Goal: Navigation & Orientation: Go to known website

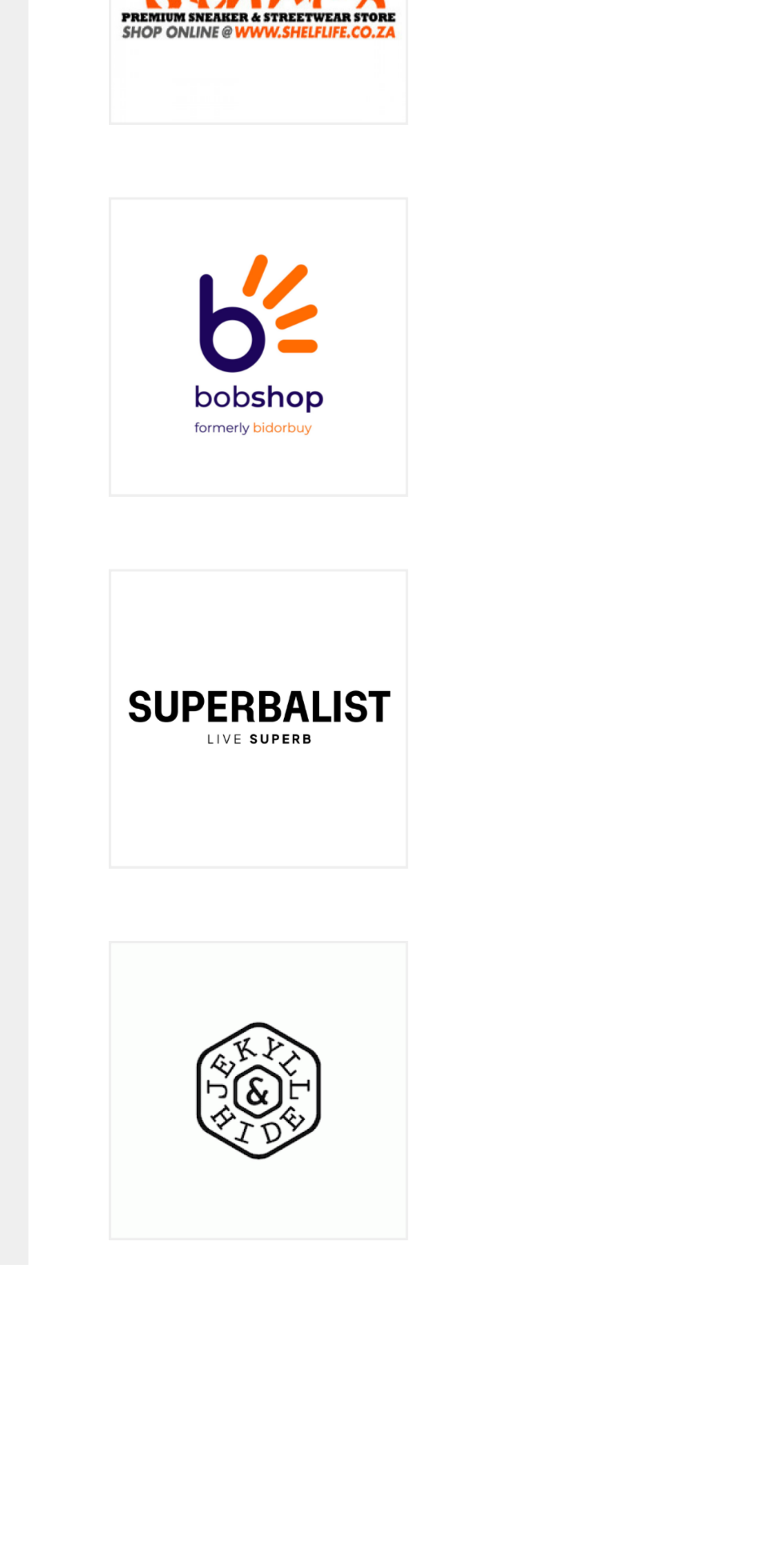
scroll to position [321, 0]
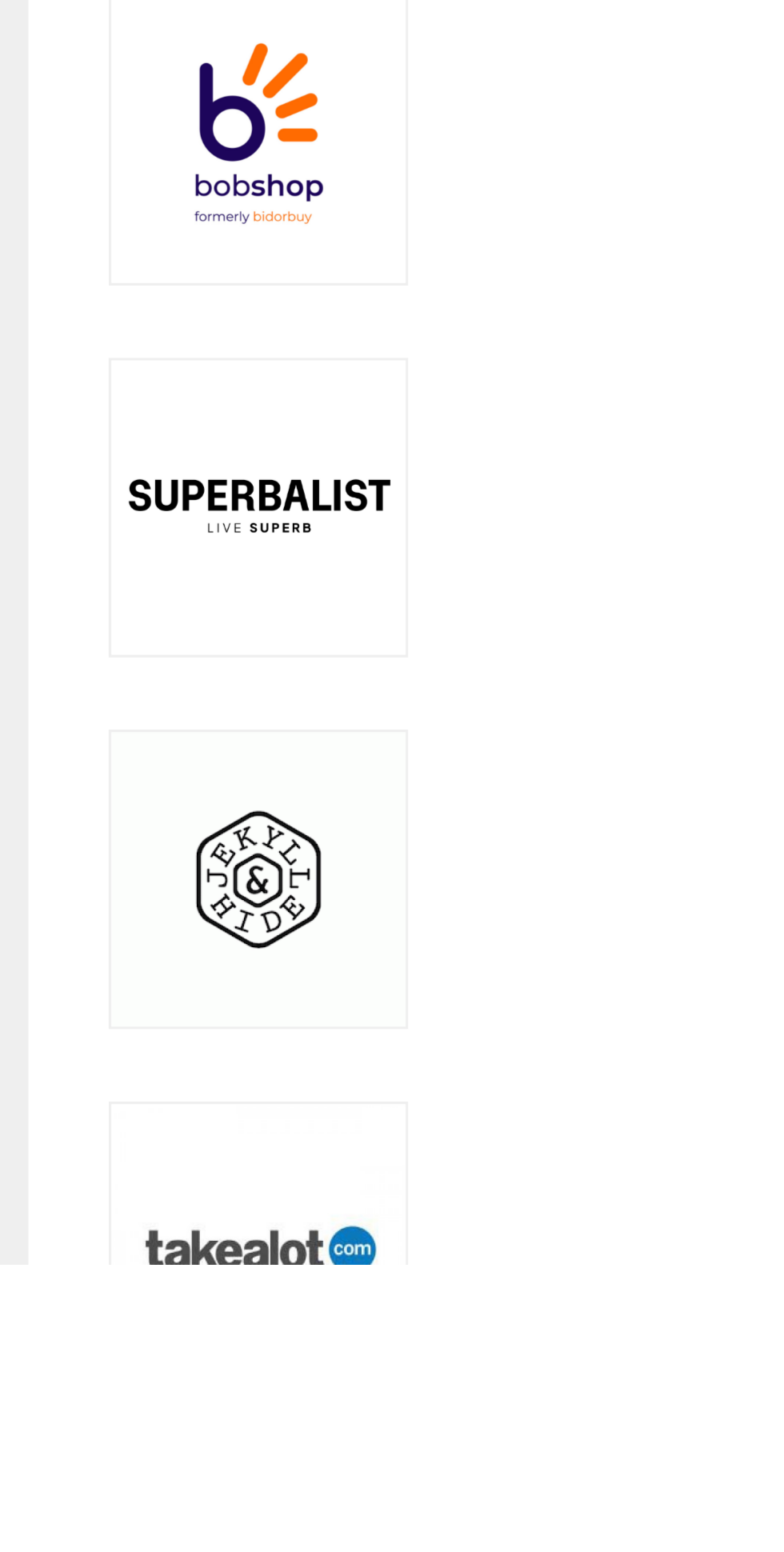
click at [316, 1379] on link at bounding box center [305, 1326] width 105 height 105
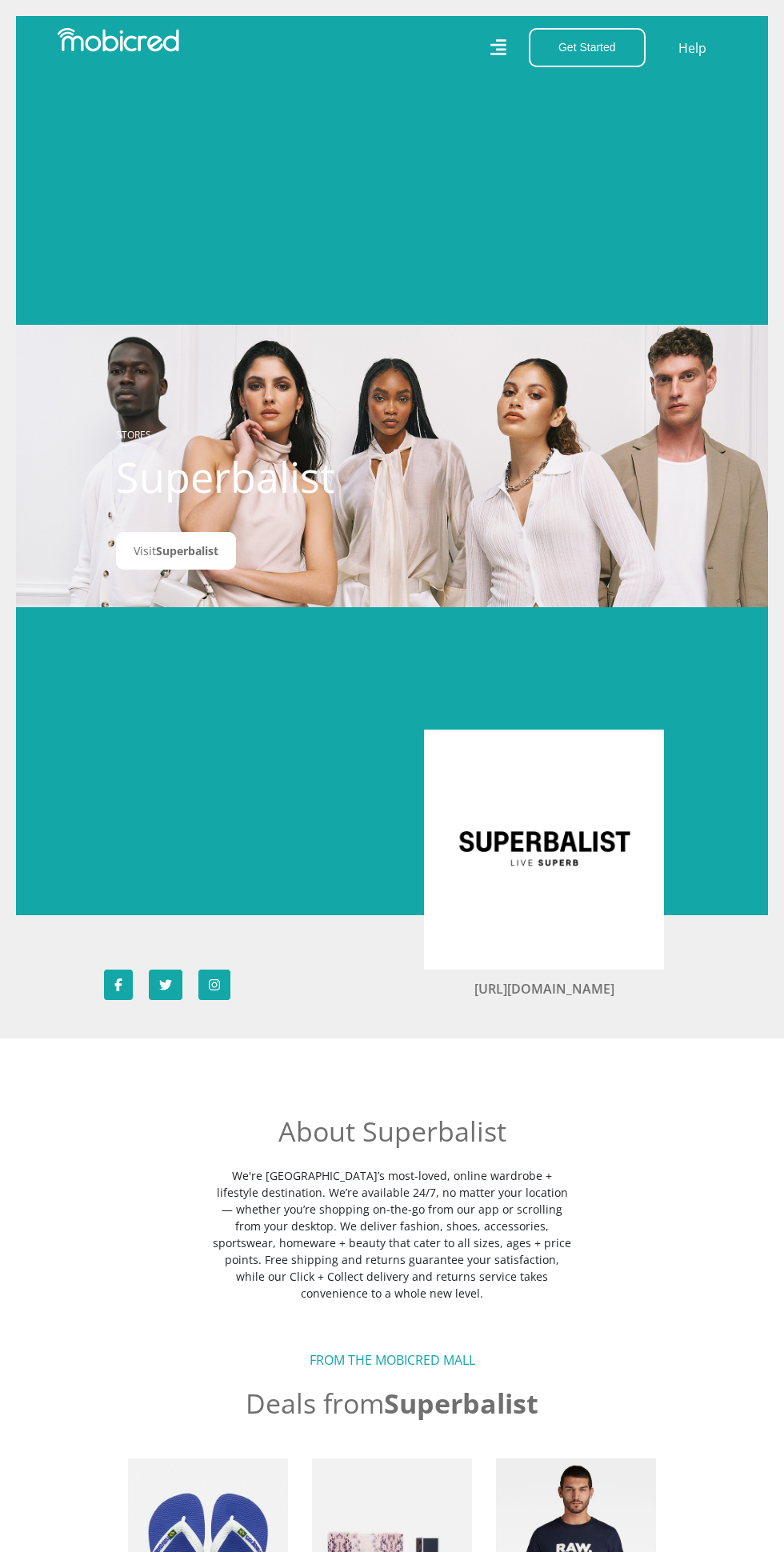
click at [564, 998] on link "[URL][DOMAIN_NAME]" at bounding box center [544, 988] width 140 height 17
